Goal: Transaction & Acquisition: Purchase product/service

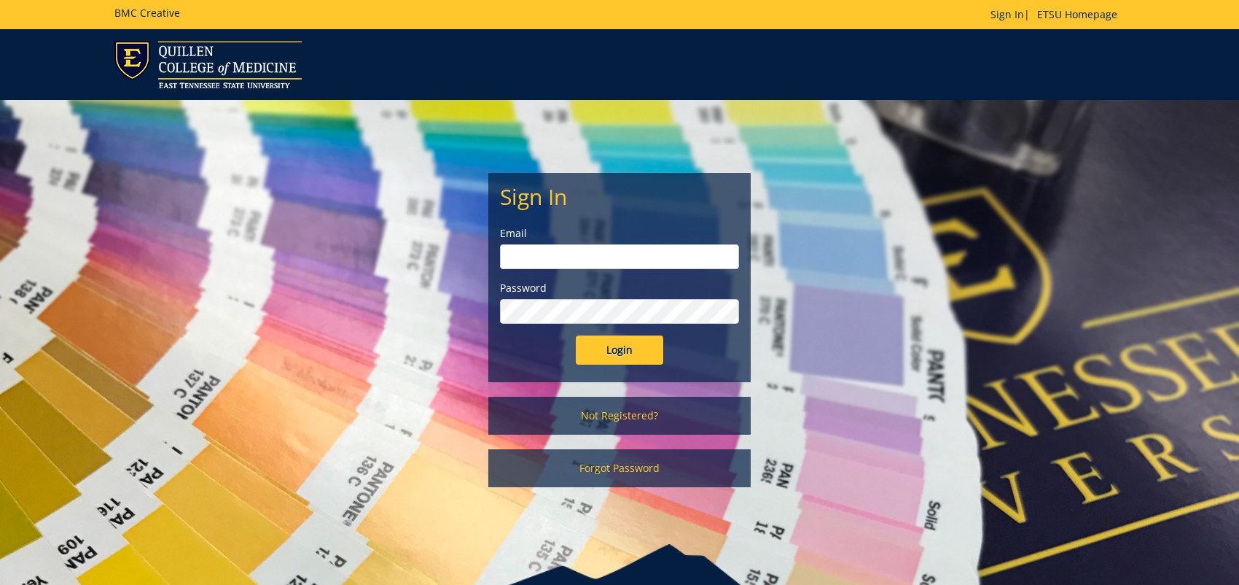
type input "adamsl@etsu.edu"
click at [623, 348] on input "Login" at bounding box center [619, 349] width 87 height 29
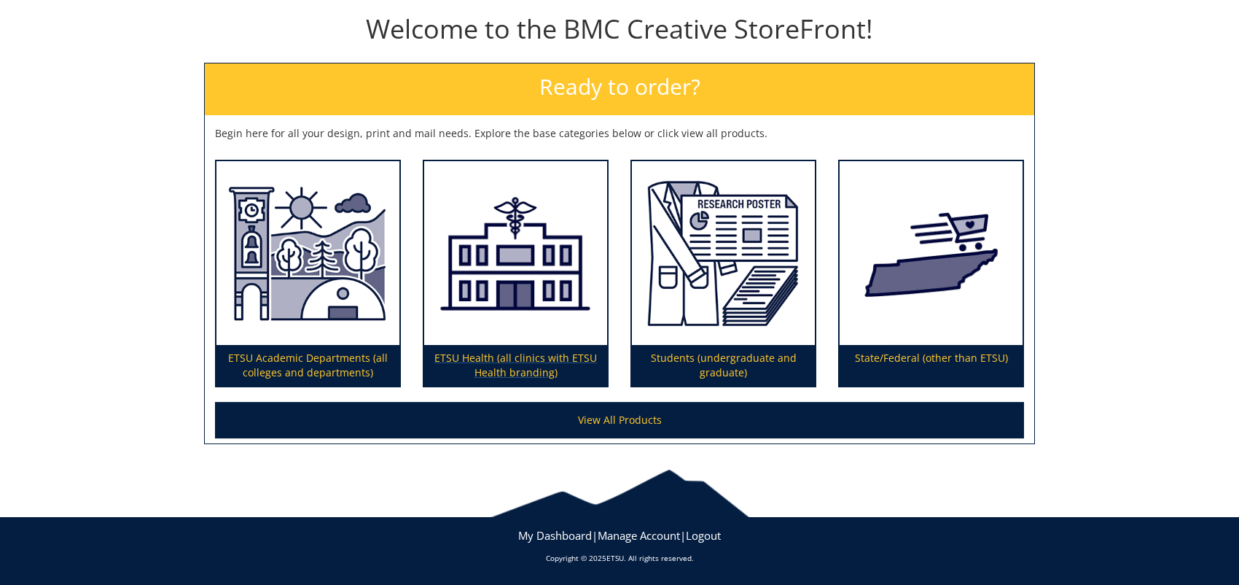
scroll to position [84, 0]
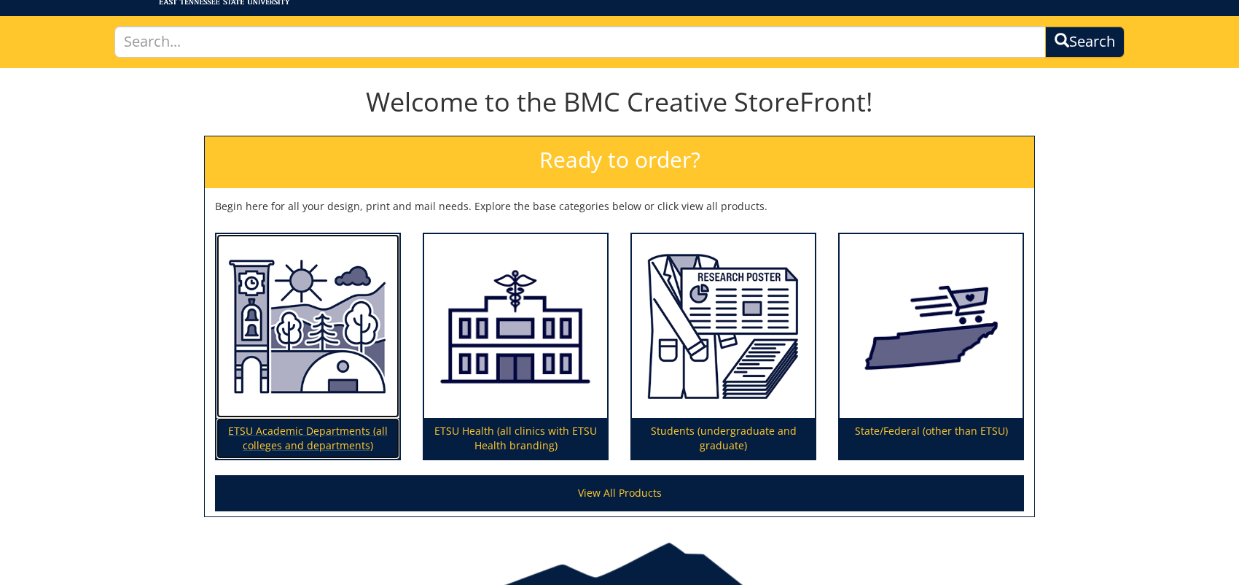
click at [285, 429] on p "ETSU Academic Departments (all colleges and departments)" at bounding box center [308, 438] width 183 height 41
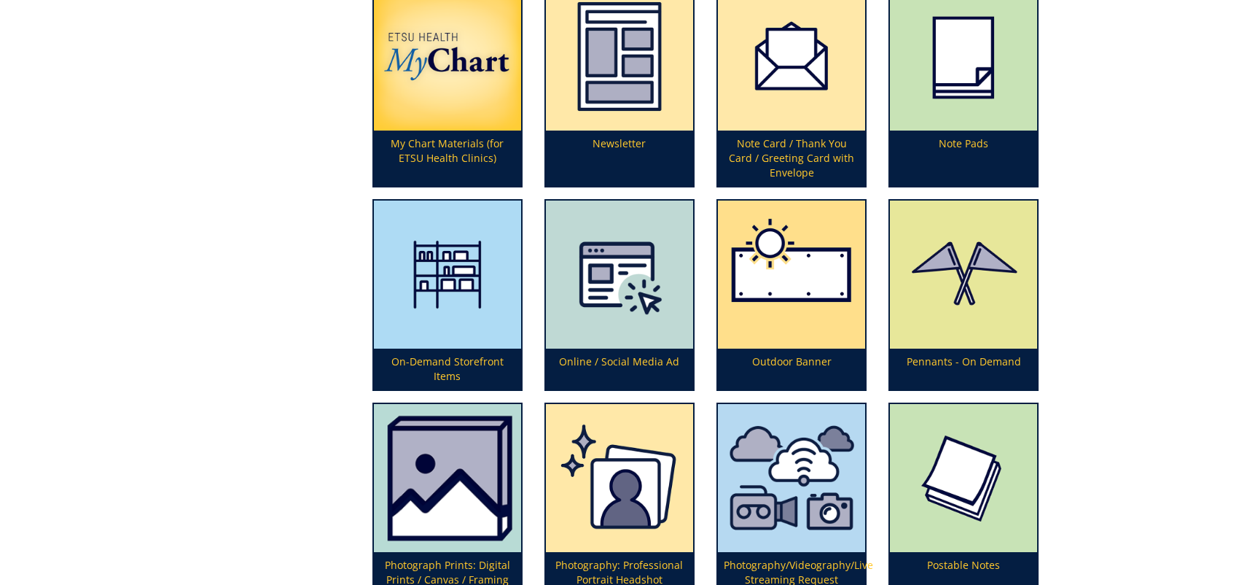
scroll to position [3281, 0]
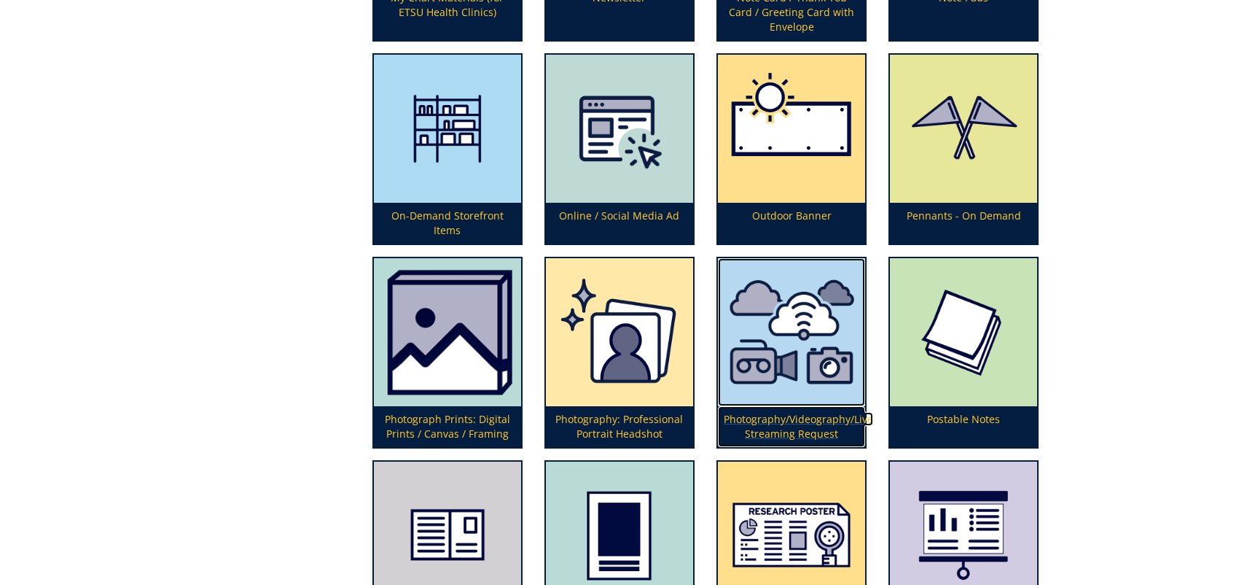
click at [799, 330] on img at bounding box center [791, 332] width 147 height 148
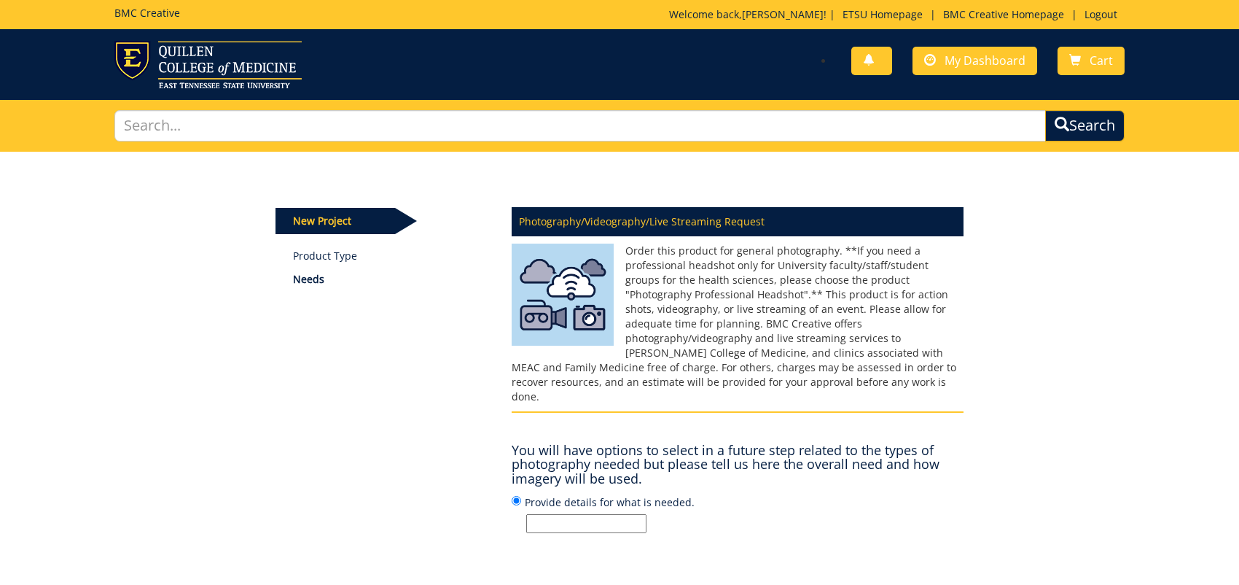
click at [539, 514] on input "Provide details for what is needed." at bounding box center [586, 523] width 120 height 19
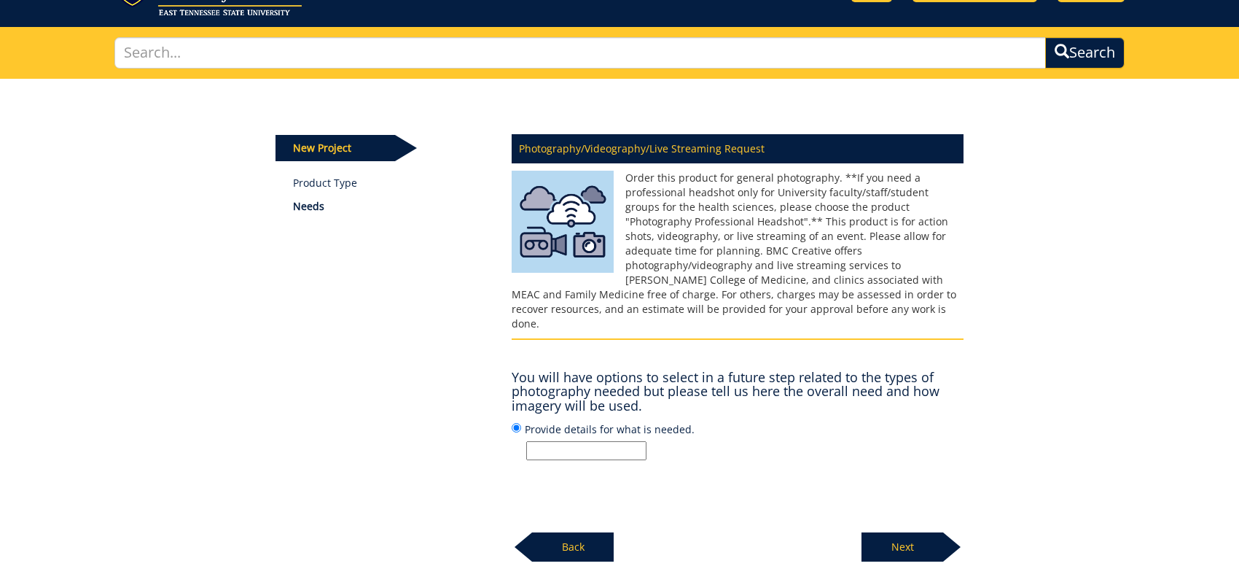
click at [569, 441] on input "Provide details for what is needed." at bounding box center [586, 450] width 120 height 19
type input "Department of Pediatrics Group Photo 8.5" x 11""
click at [625, 441] on input "Department of Pediatrics Group Photo 8.5" x 11"" at bounding box center [586, 450] width 120 height 19
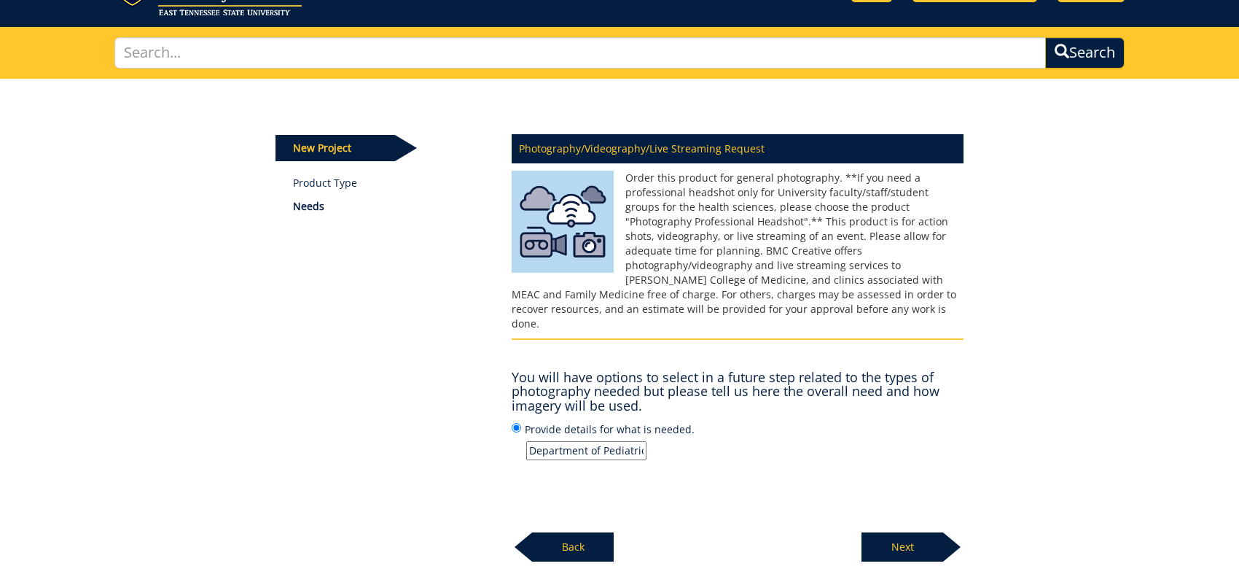
click at [643, 480] on div "Photography/Videography/Live Streaming Request Order this product for general p…" at bounding box center [738, 343] width 474 height 436
click at [888, 532] on p "Next" at bounding box center [903, 546] width 82 height 29
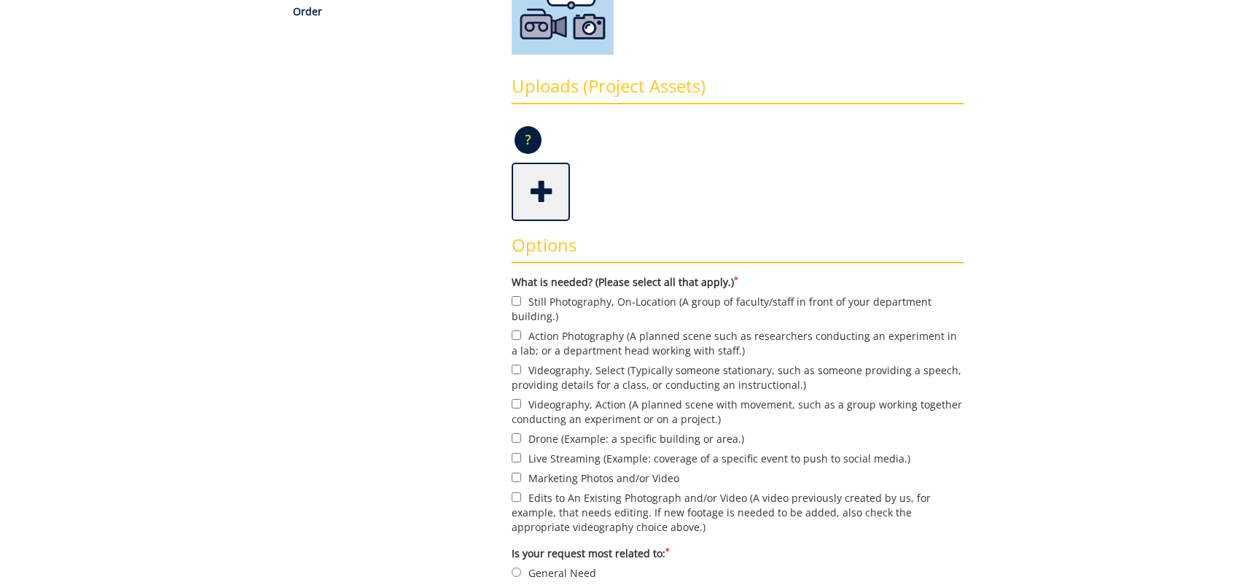
scroll to position [365, 0]
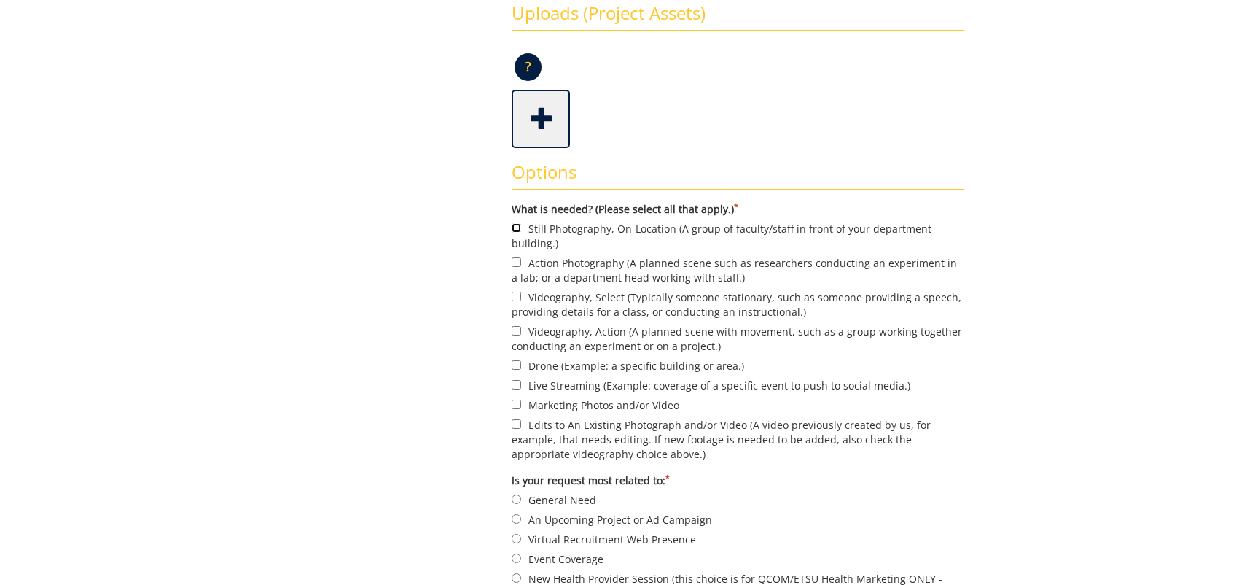
click at [517, 226] on input "Still Photography, On-Location (A group of faculty/staff in front of your depar…" at bounding box center [516, 227] width 9 height 9
checkbox input "true"
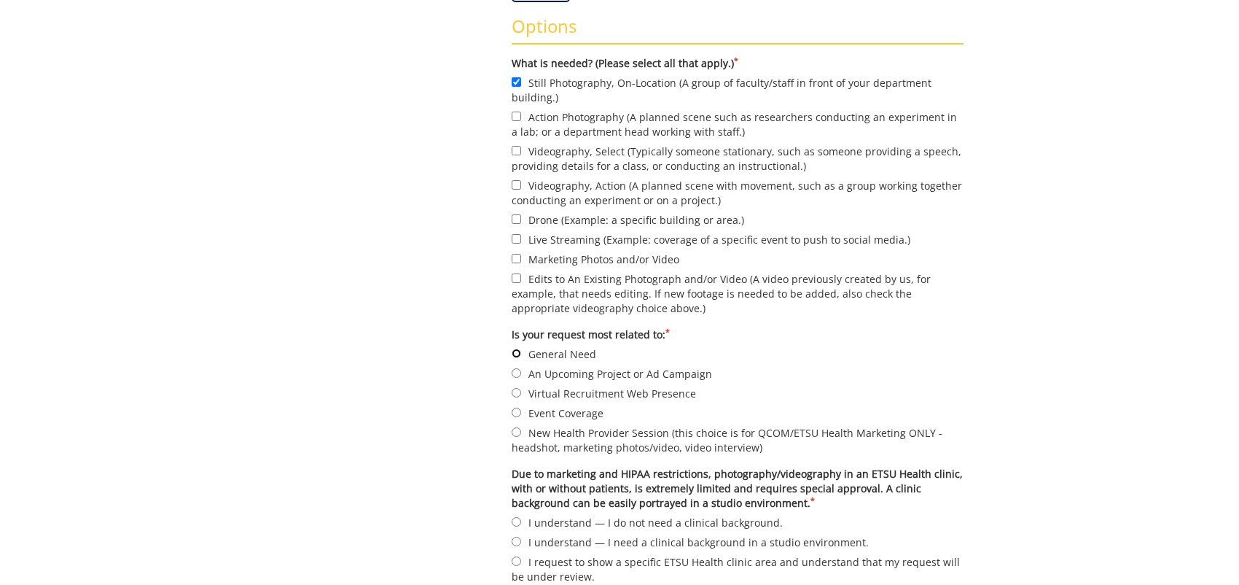
click at [514, 351] on input "General Need" at bounding box center [516, 352] width 9 height 9
radio input "true"
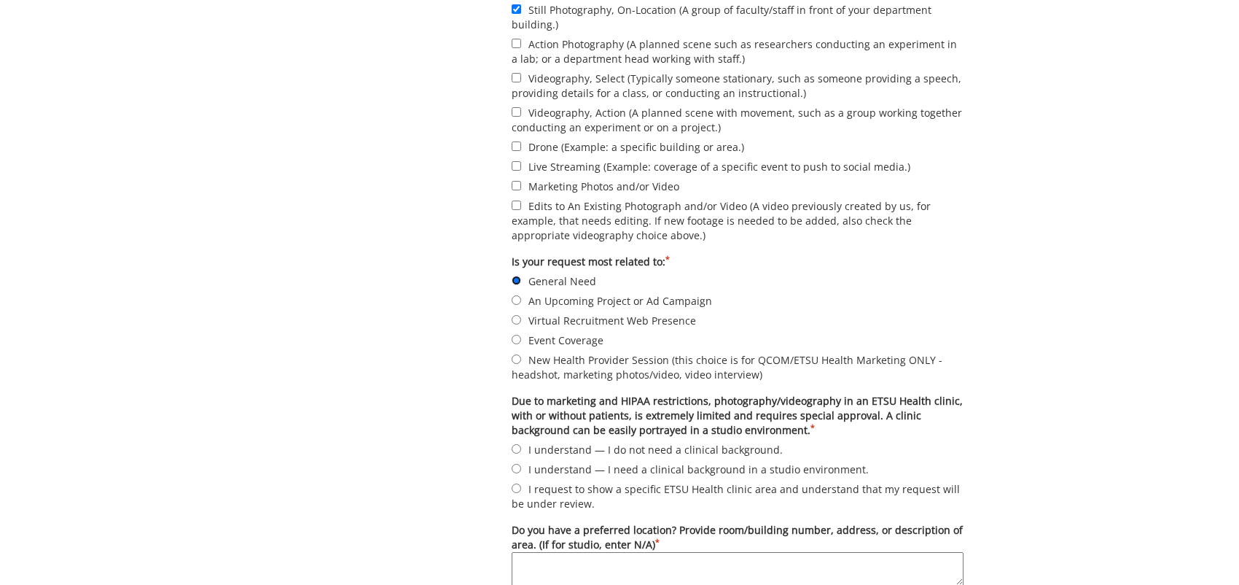
scroll to position [656, 0]
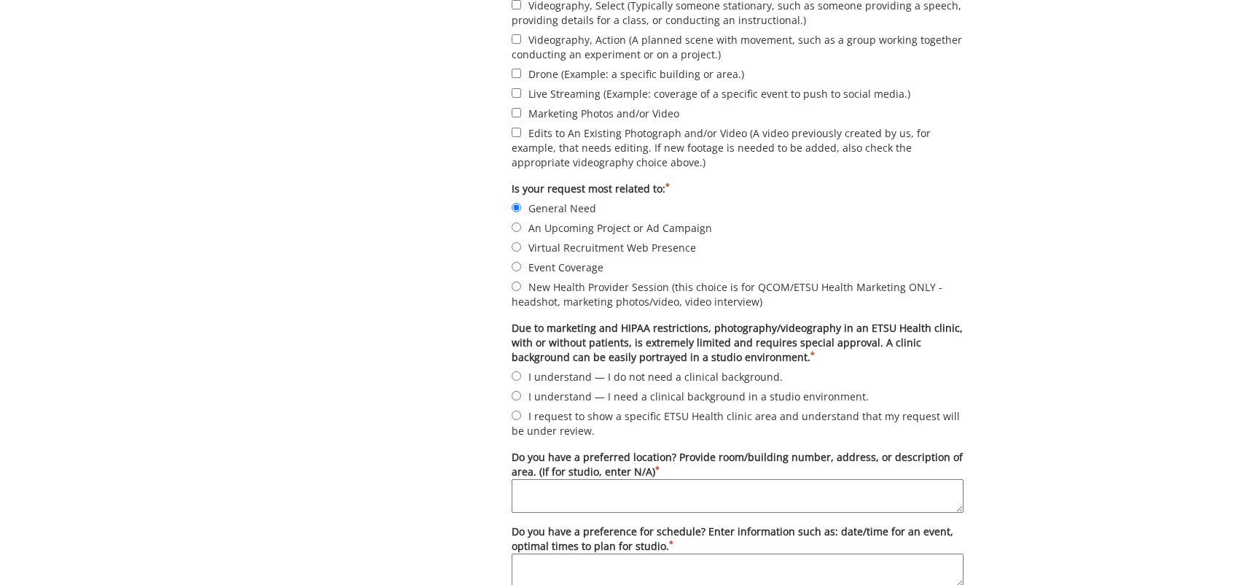
click at [516, 484] on textarea "Do you have a preferred location? Provide room/building number, address, or des…" at bounding box center [738, 496] width 452 height 34
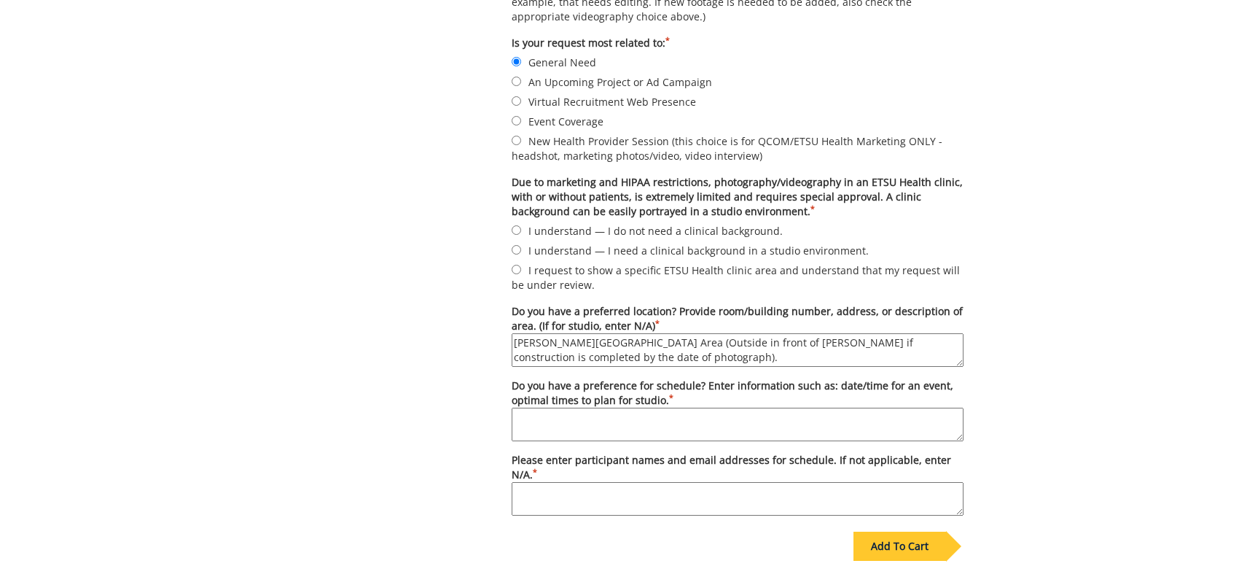
type textarea "Niswonger Children's Hospital Lobby Area (Outside in front of Niswonger if cons…"
click at [523, 416] on textarea "Do you have a preference for schedule? Enter information such as: date/time for…" at bounding box center [738, 425] width 452 height 34
type textarea "Tuesday, November 18, 2025 at 12:45 PM"
click at [526, 488] on textarea "Please enter participant names and email addresses for schedule. If not applica…" at bounding box center [738, 499] width 452 height 34
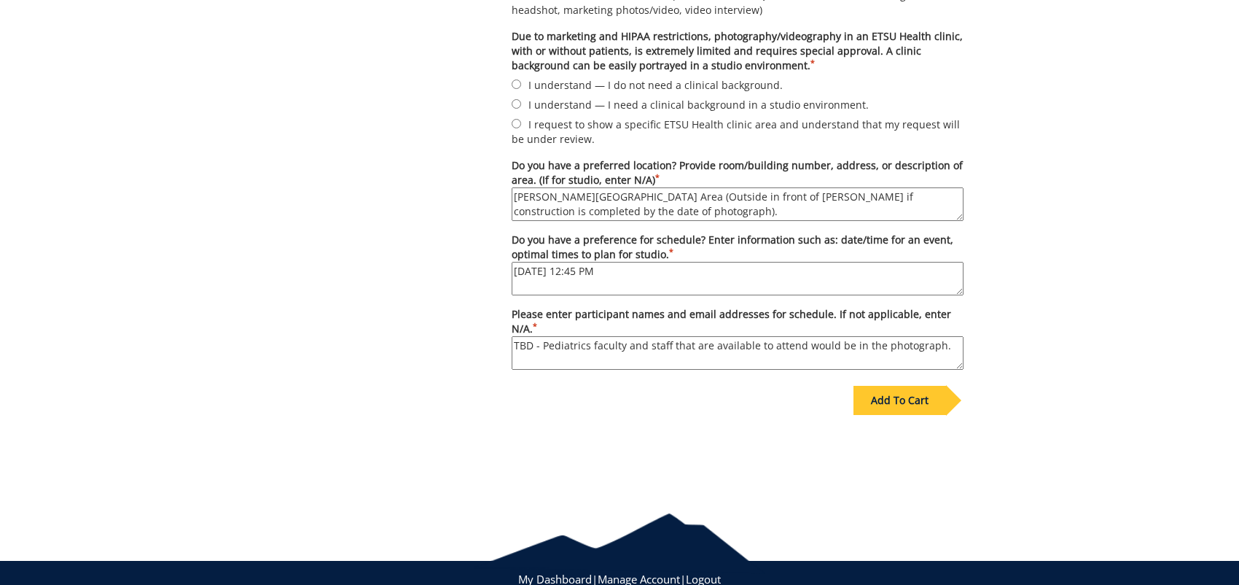
scroll to position [988, 0]
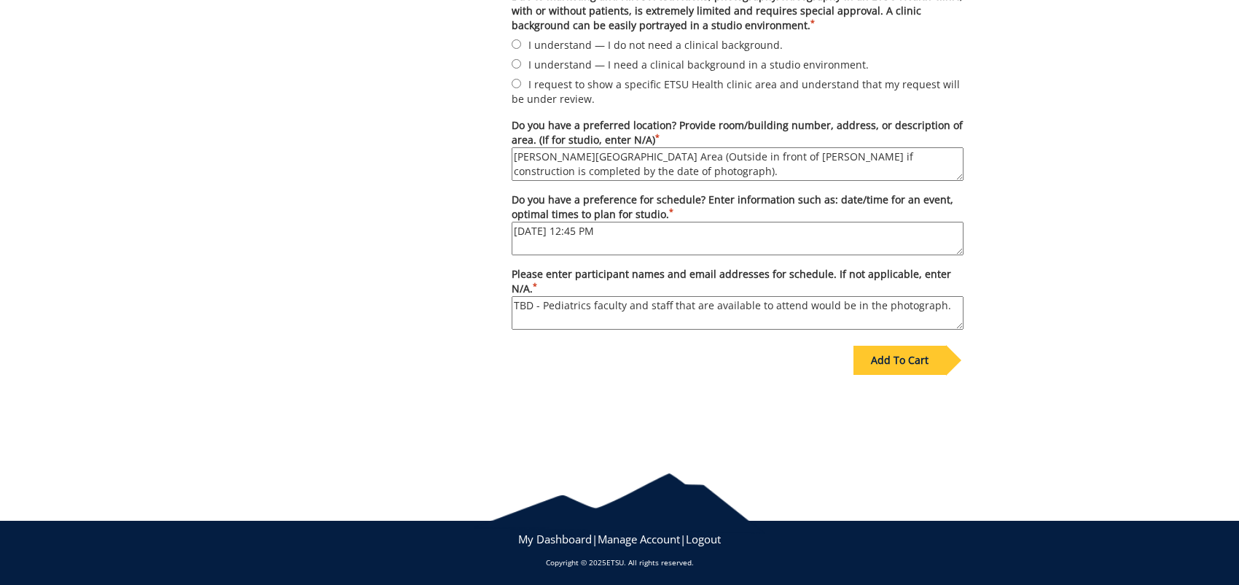
click at [881, 356] on div "Add To Cart" at bounding box center [900, 360] width 93 height 29
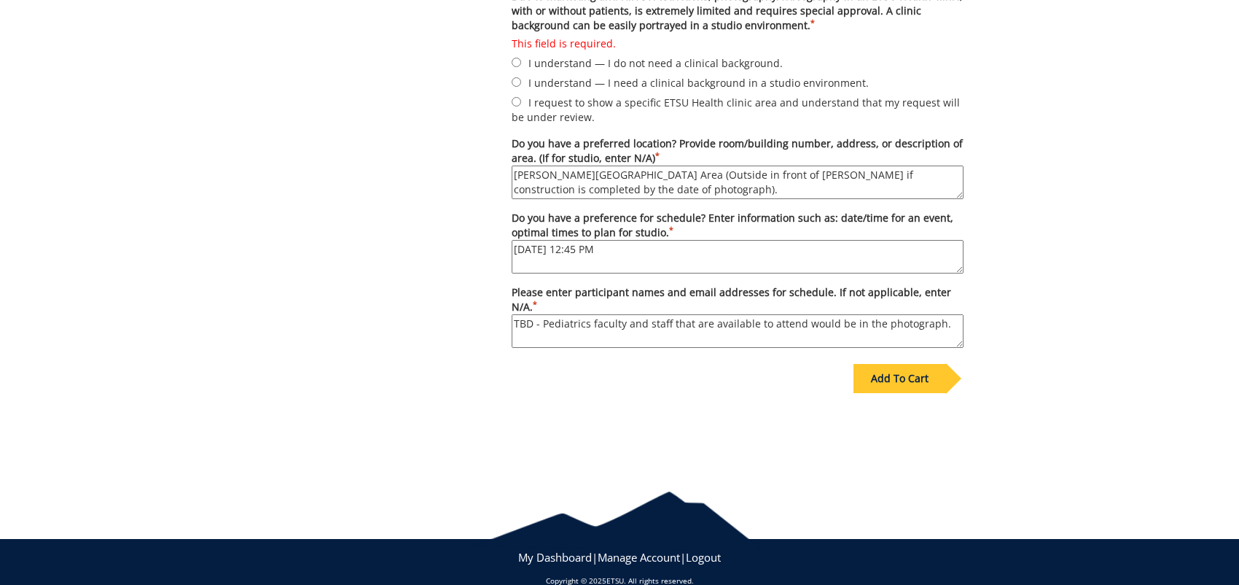
click at [941, 324] on textarea "TBD - Pediatrics faculty and staff that are available to attend would be in the…" at bounding box center [738, 331] width 452 height 34
type textarea "TBD - Pediatrics faculty and staff that are available to attend would be in the…"
click at [900, 371] on div "Add To Cart" at bounding box center [900, 378] width 93 height 29
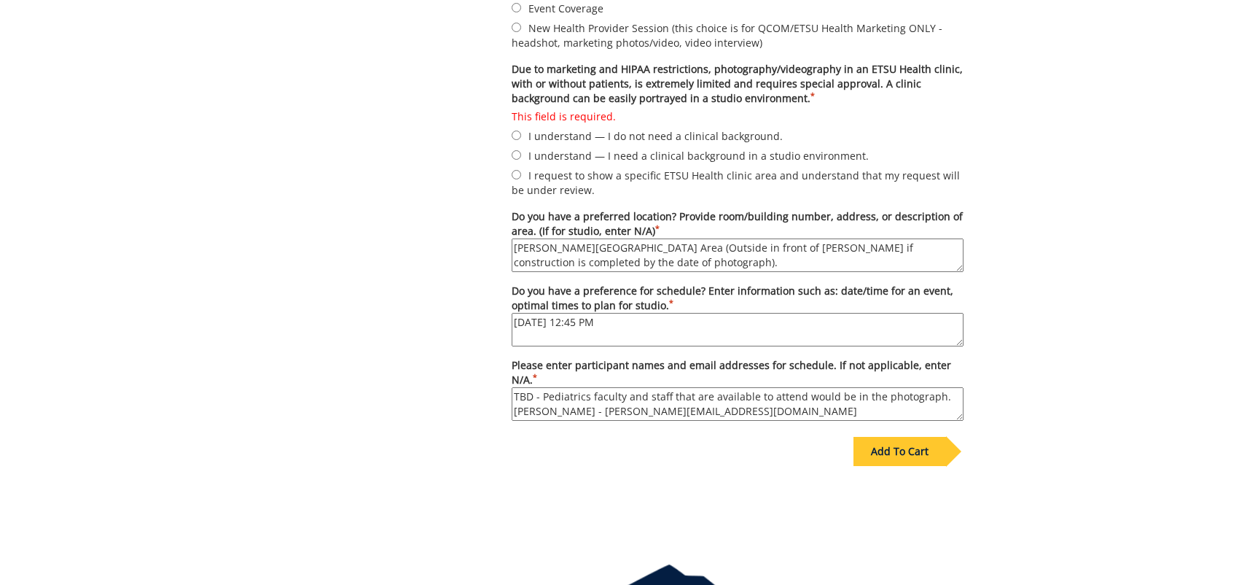
scroll to position [842, 0]
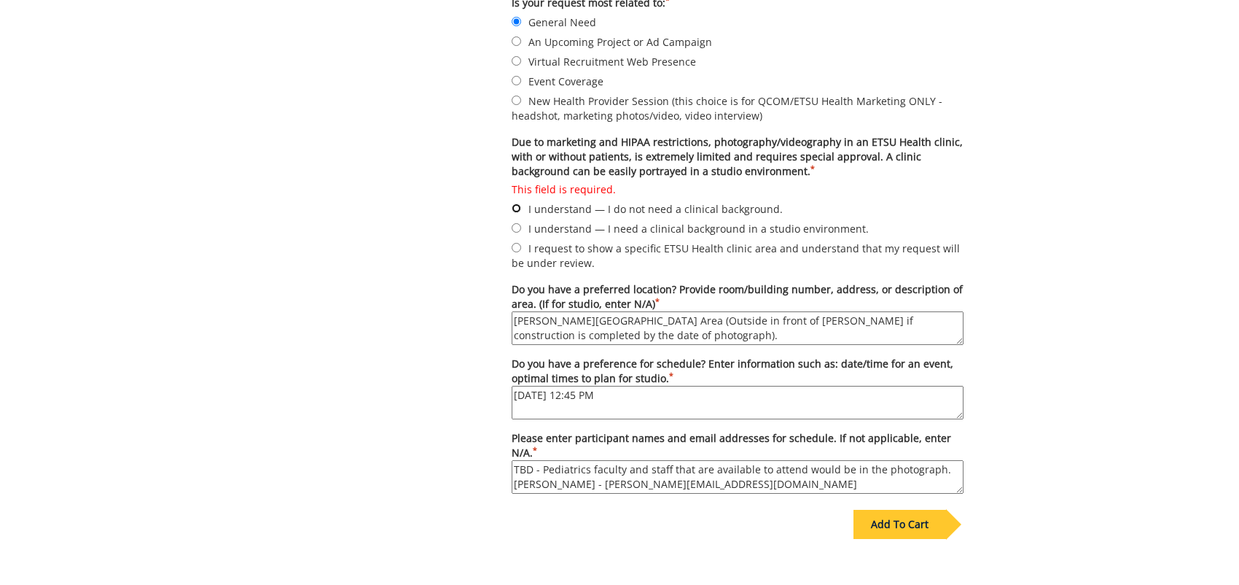
click at [516, 203] on input "This field is required. I understand — I do not need a clinical background." at bounding box center [516, 207] width 9 height 9
radio input "true"
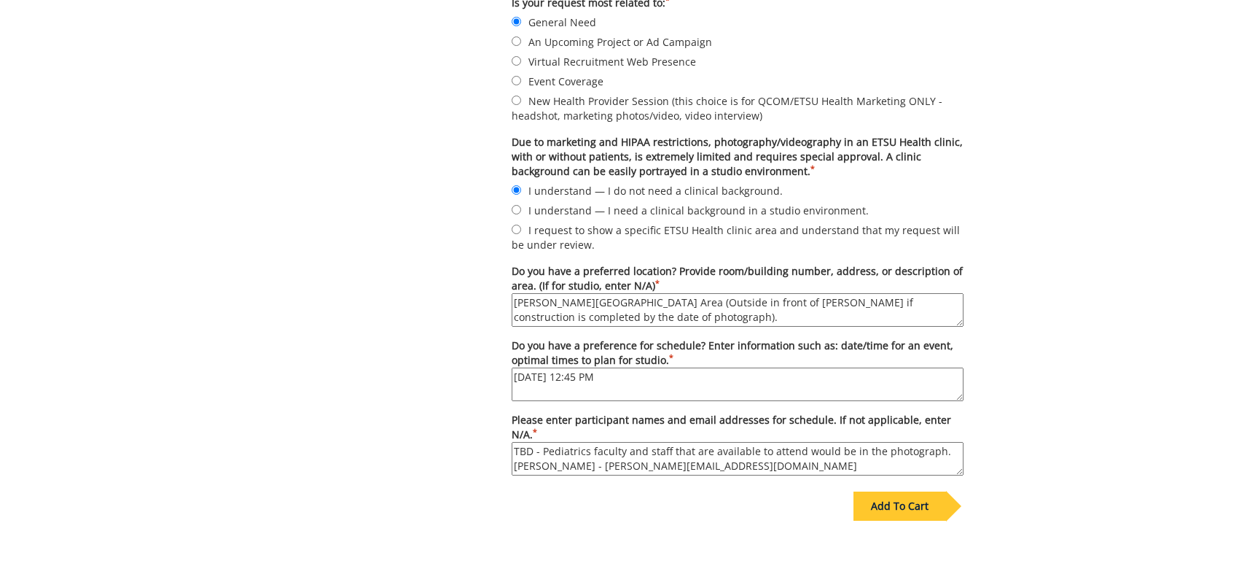
click at [881, 502] on div "Add To Cart" at bounding box center [900, 505] width 93 height 29
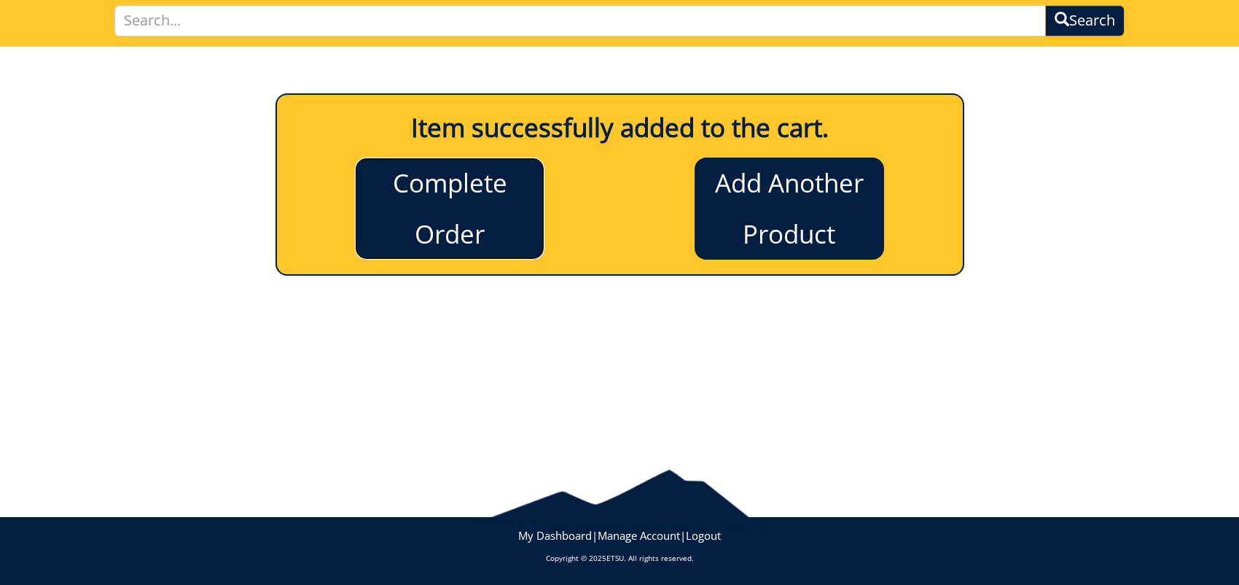
click at [421, 184] on link "Complete Order" at bounding box center [450, 208] width 190 height 102
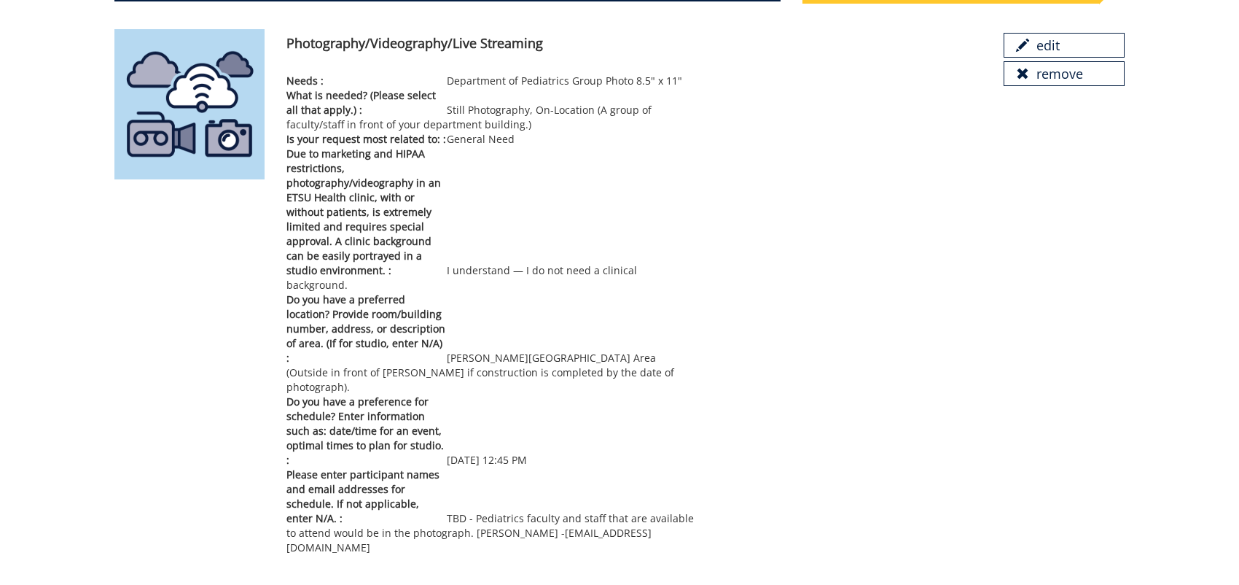
scroll to position [268, 0]
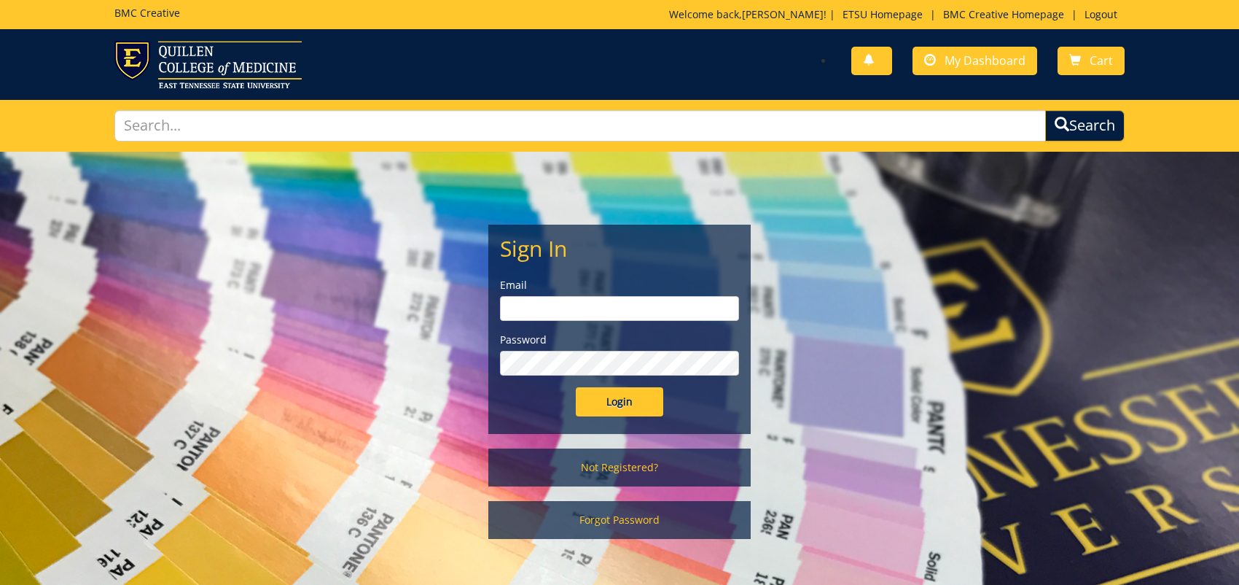
type input "[EMAIL_ADDRESS][DOMAIN_NAME]"
click at [596, 397] on input "Login" at bounding box center [619, 401] width 87 height 29
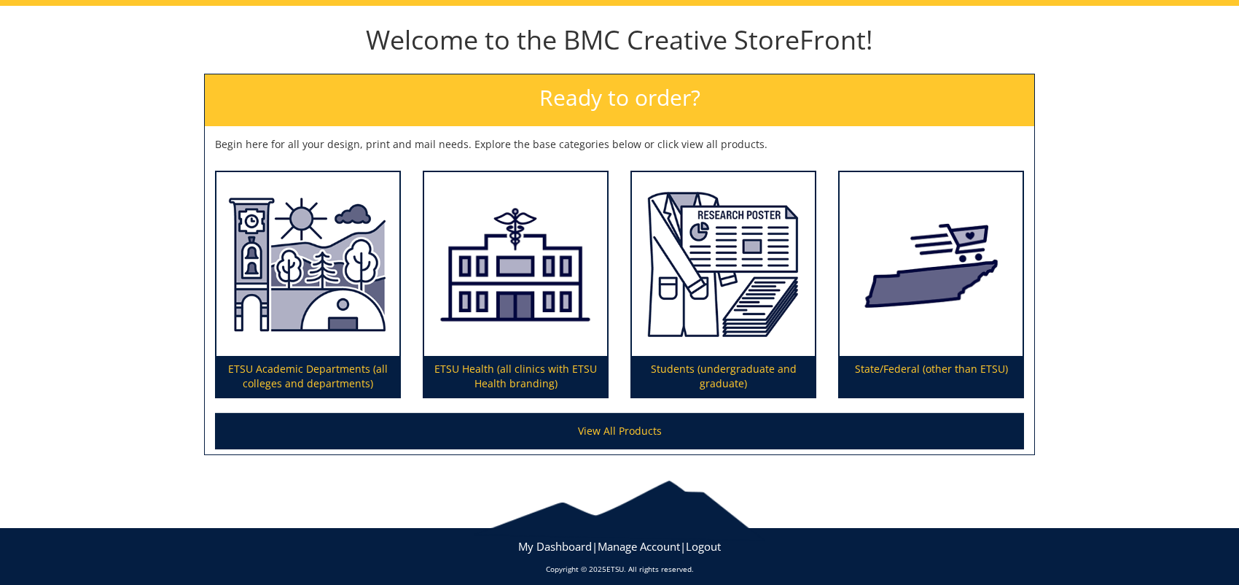
scroll to position [157, 0]
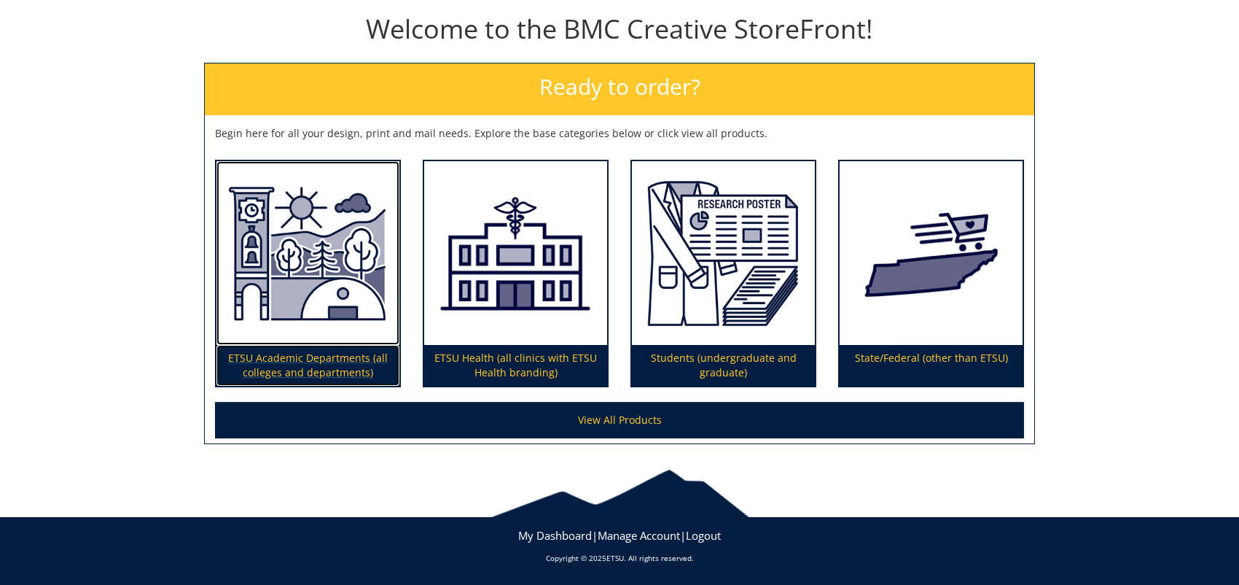
click at [308, 363] on p "ETSU Academic Departments (all colleges and departments)" at bounding box center [308, 365] width 183 height 41
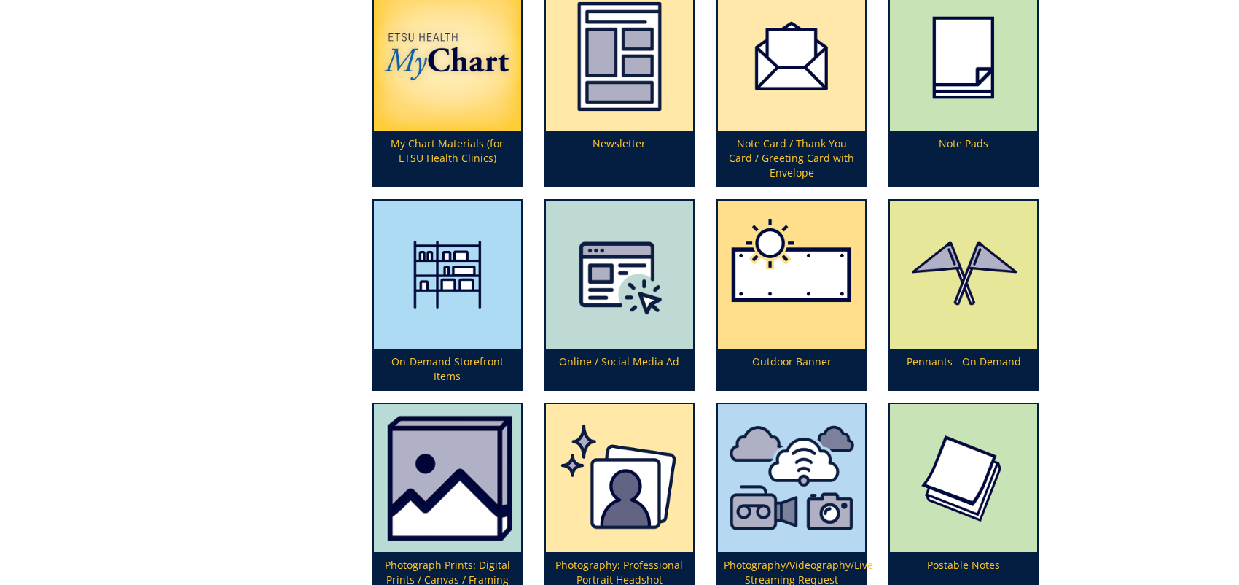
scroll to position [3281, 0]
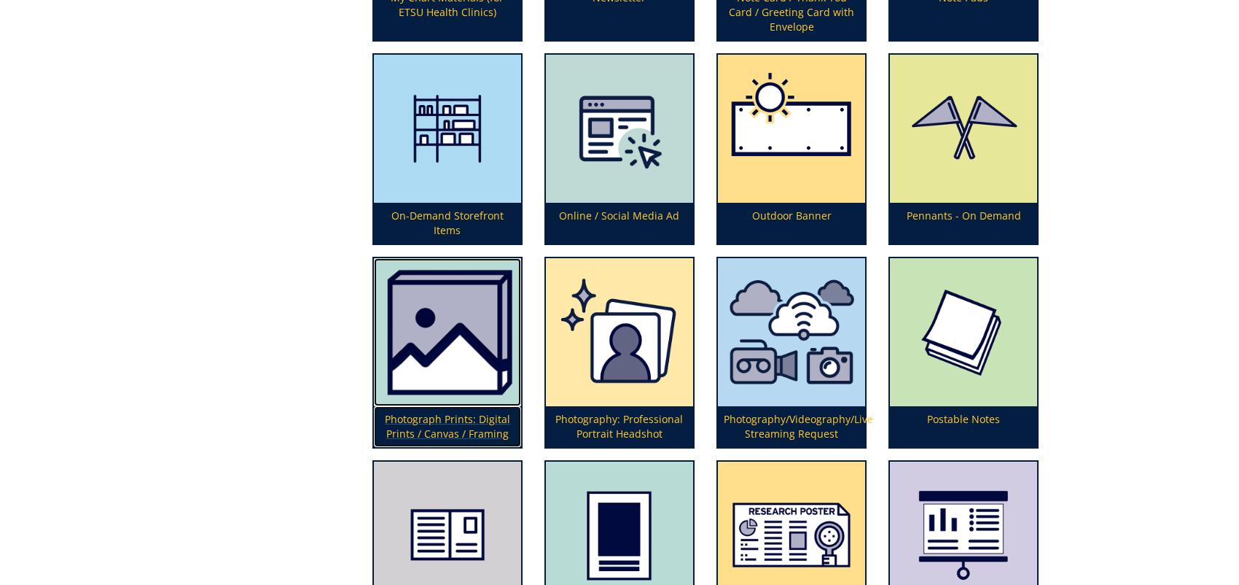
click at [432, 312] on img at bounding box center [447, 332] width 147 height 148
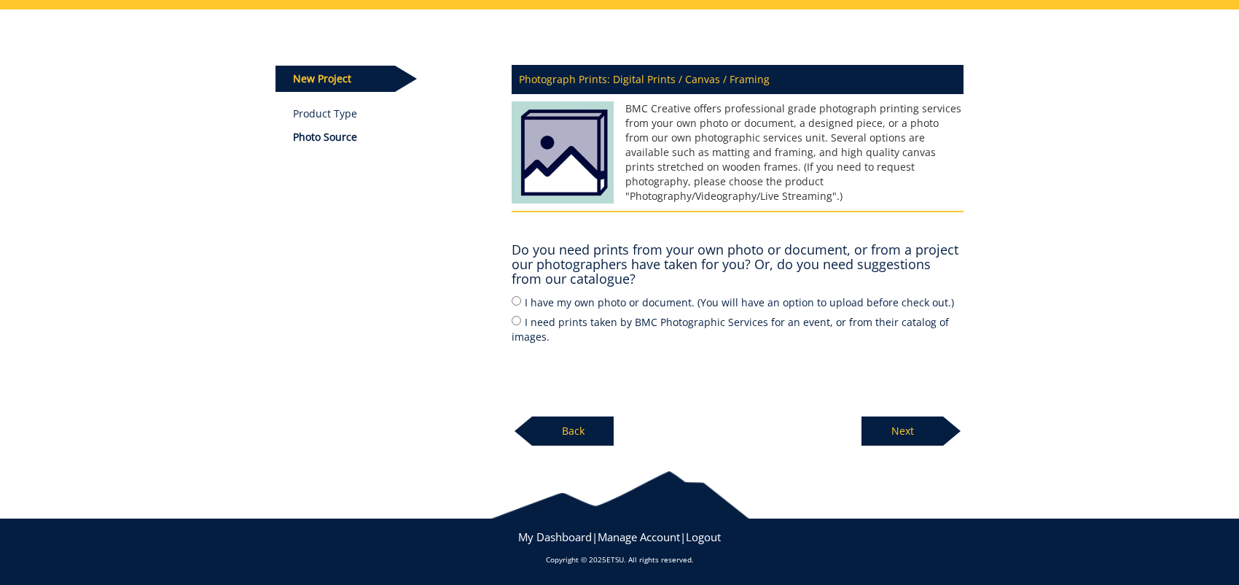
scroll to position [69, 0]
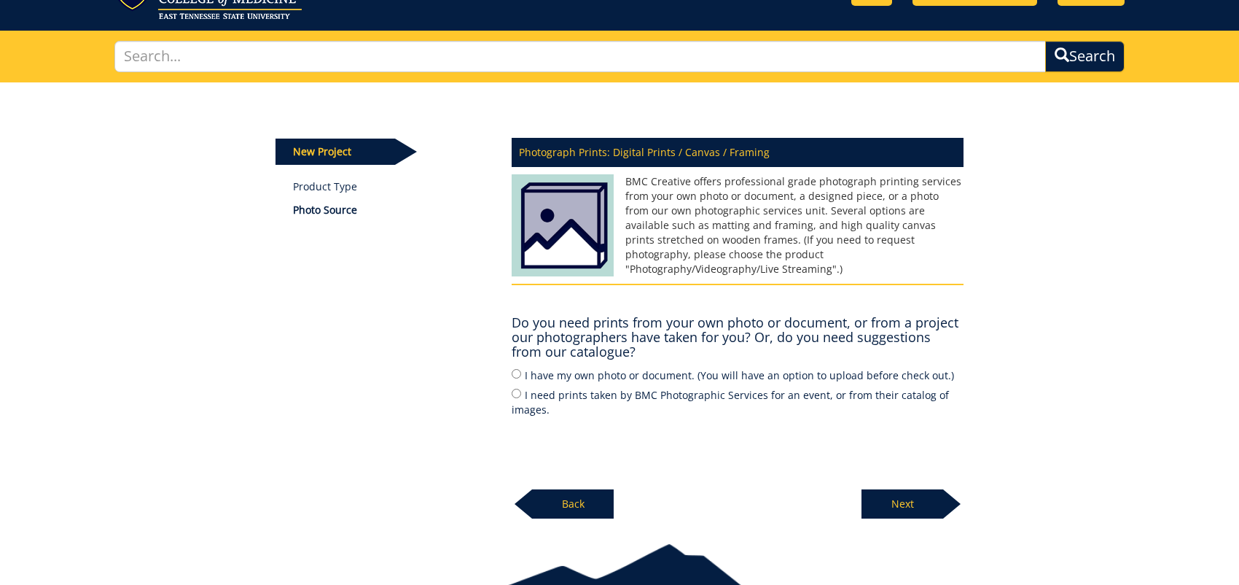
click at [380, 153] on p "New Project" at bounding box center [336, 152] width 120 height 26
click at [892, 499] on p "Next" at bounding box center [903, 503] width 82 height 29
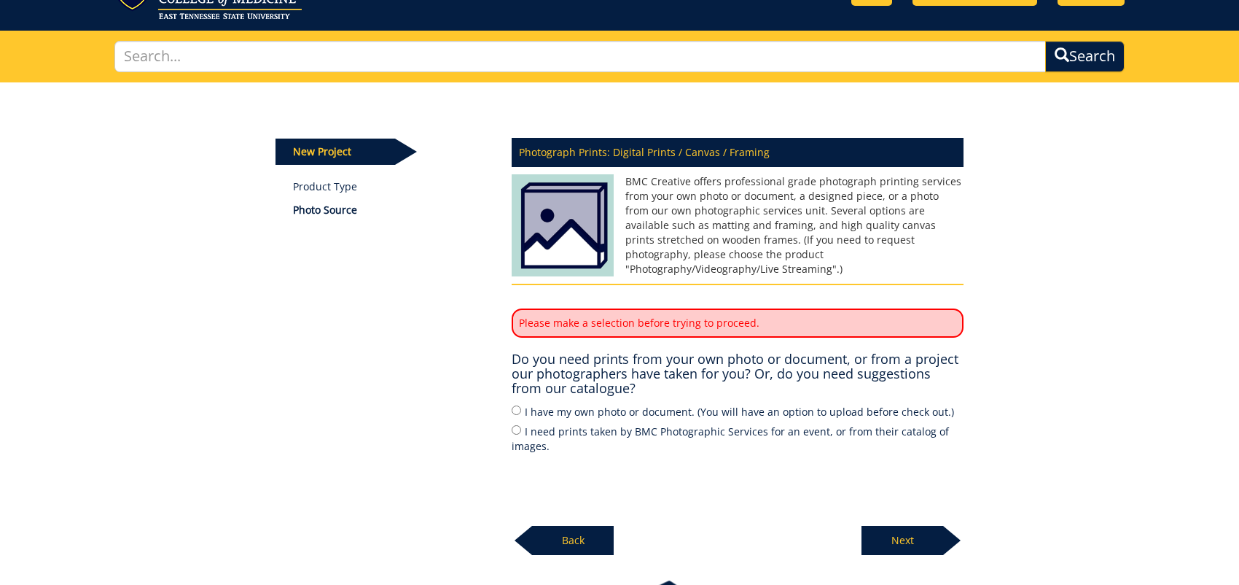
click at [900, 536] on p "Next" at bounding box center [903, 540] width 82 height 29
click at [518, 426] on input "I need prints taken by BMC Photographic Services for an event, or from their ca…" at bounding box center [516, 429] width 9 height 9
radio input "true"
click at [893, 537] on p "Next" at bounding box center [903, 540] width 82 height 29
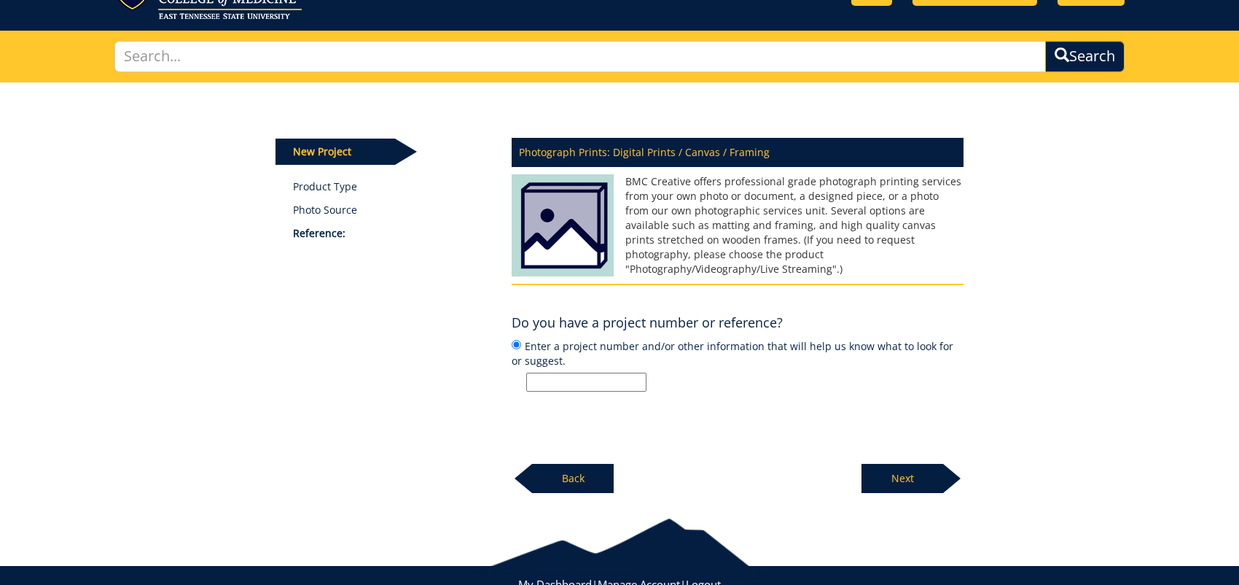
click at [924, 479] on p "Next" at bounding box center [903, 478] width 82 height 29
